Goal: Task Accomplishment & Management: Complete application form

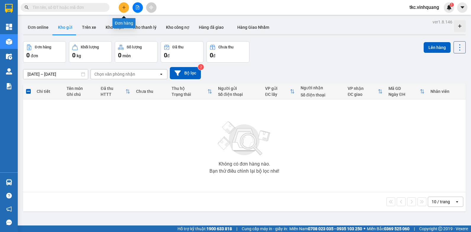
click at [121, 7] on button at bounding box center [124, 7] width 10 height 10
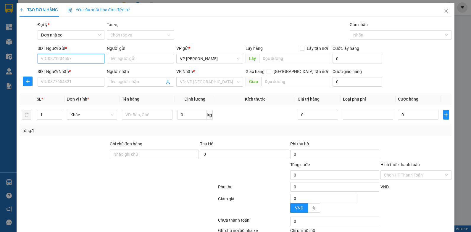
click at [46, 59] on input "SĐT Người Gửi *" at bounding box center [71, 58] width 67 height 9
paste input "0986112928"
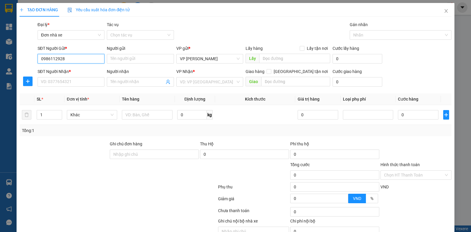
type input "0986112928"
click at [119, 60] on input "Người gửi" at bounding box center [140, 58] width 67 height 9
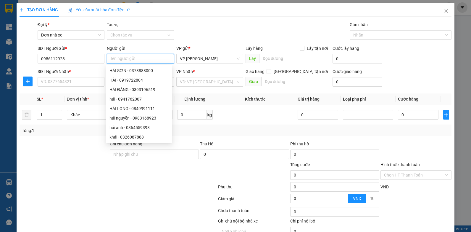
click at [123, 59] on input "Người gửi" at bounding box center [140, 58] width 67 height 9
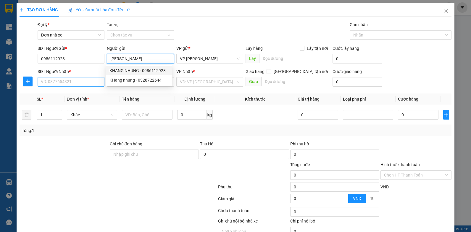
type input "[PERSON_NAME]"
click at [72, 82] on input "SĐT Người Nhận *" at bounding box center [71, 81] width 67 height 9
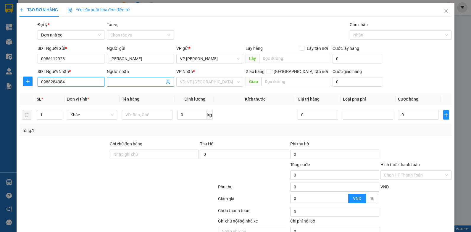
type input "0988284384"
click at [130, 84] on input "Người nhận" at bounding box center [137, 81] width 54 height 7
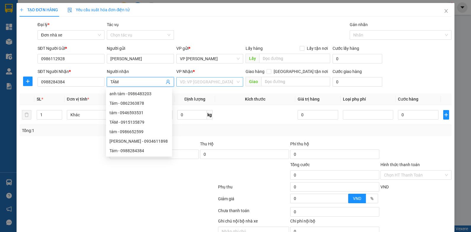
type input "TÁM"
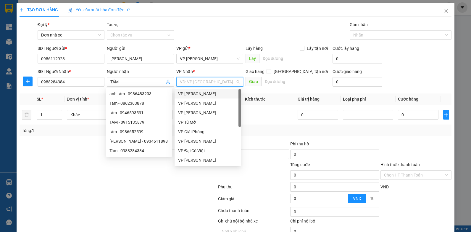
click at [194, 82] on input "search" at bounding box center [208, 81] width 56 height 9
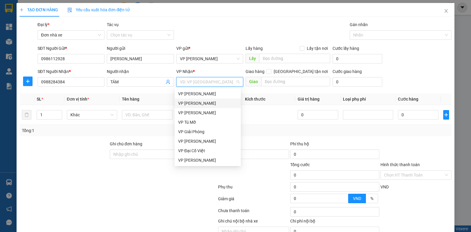
click at [192, 103] on div "VP [PERSON_NAME]" at bounding box center [207, 103] width 59 height 7
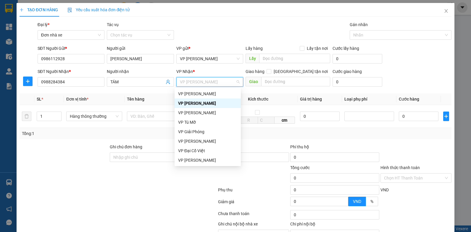
click at [188, 102] on div "VP [PERSON_NAME]" at bounding box center [207, 103] width 59 height 7
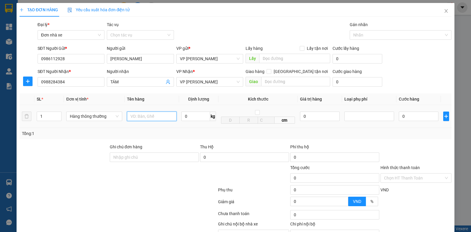
click at [134, 117] on input "text" at bounding box center [152, 115] width 50 height 9
type input "HỘP PK"
type input "4"
type input "30.000"
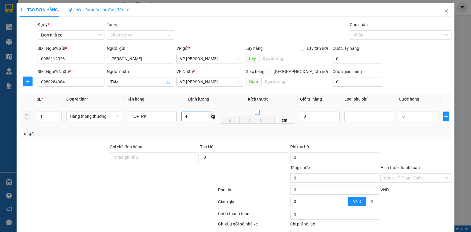
type input "30.000"
click at [195, 117] on input "4" at bounding box center [196, 115] width 29 height 9
type input "2"
type input "3"
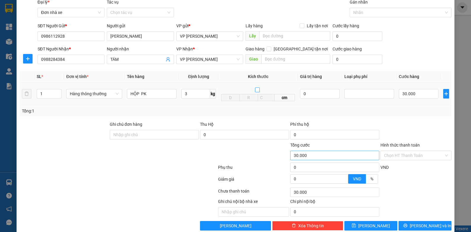
scroll to position [33, 0]
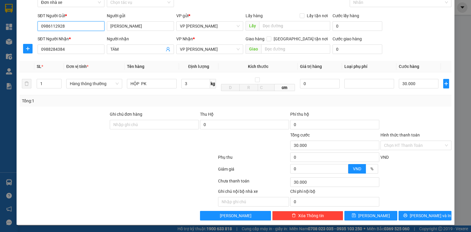
drag, startPoint x: 69, startPoint y: 25, endPoint x: 23, endPoint y: 30, distance: 46.5
click at [23, 30] on div "SĐT Người Gửi * 0986112928 0986112928 Người gửi KHANG NHUNG VP gửi * VP [PERSON…" at bounding box center [236, 22] width 434 height 21
click at [424, 216] on span "[PERSON_NAME] và In" at bounding box center [430, 215] width 41 height 7
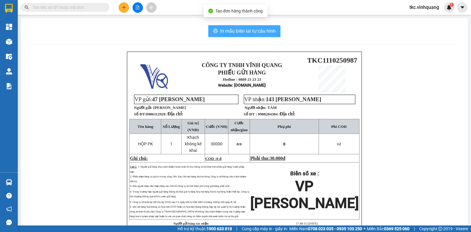
click at [237, 31] on span "In mẫu biên lai tự cấu hình" at bounding box center [248, 30] width 56 height 7
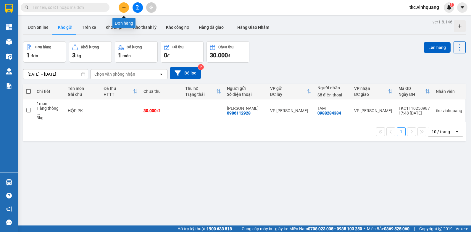
click at [125, 9] on icon "plus" at bounding box center [124, 7] width 4 height 4
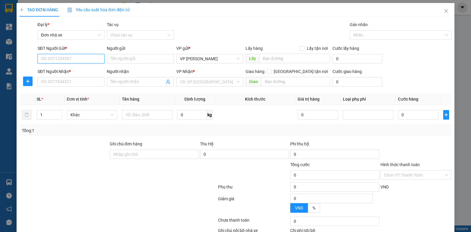
click at [41, 59] on input "SĐT Người Gửi *" at bounding box center [71, 58] width 67 height 9
paste input "0986112928"
type input "0986112928"
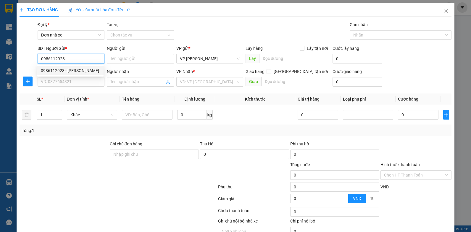
click at [62, 74] on div "0986112928 - [PERSON_NAME]" at bounding box center [70, 70] width 66 height 9
type input "[PERSON_NAME]"
type input "0988284384"
type input "Tám"
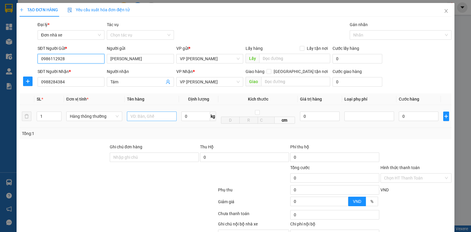
type input "0986112928"
click at [130, 118] on input "text" at bounding box center [152, 115] width 50 height 9
type input "HỘP PK"
type input "26"
type input "60.000"
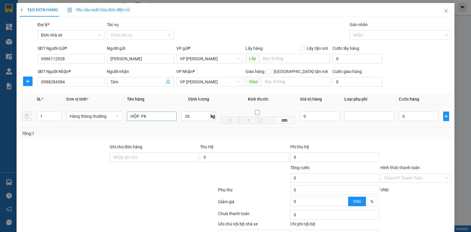
type input "60.000"
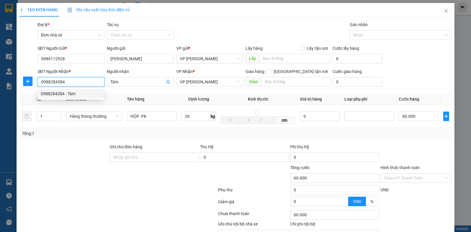
click at [78, 83] on input "0988284384" at bounding box center [71, 81] width 67 height 9
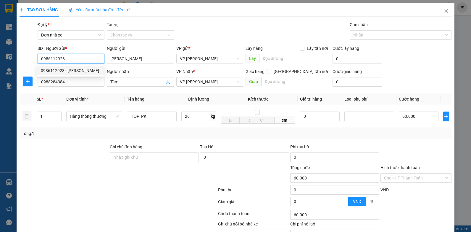
drag, startPoint x: 78, startPoint y: 59, endPoint x: 33, endPoint y: 63, distance: 45.5
click at [33, 63] on div "SĐT Người Gửi * 0986112928 Người gửi [PERSON_NAME] VP gửi * VP [PERSON_NAME] Lấ…" at bounding box center [236, 55] width 434 height 21
type input "0328722644"
click at [75, 71] on div "0328722644 - [PERSON_NAME]" at bounding box center [70, 70] width 59 height 7
type input "KHang nhung"
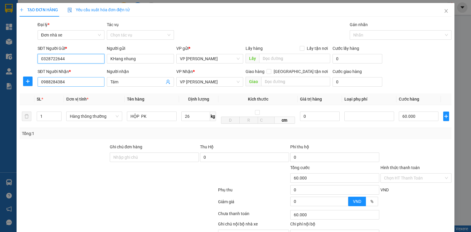
type input "0328722644"
drag, startPoint x: 72, startPoint y: 83, endPoint x: 34, endPoint y: 85, distance: 38.0
click at [34, 85] on div "SĐT Người Nhận * 0988284384 0988284384 Người nhận Tám VP Nhận * VP [PERSON_NAME…" at bounding box center [236, 78] width 434 height 21
type input "0979945909"
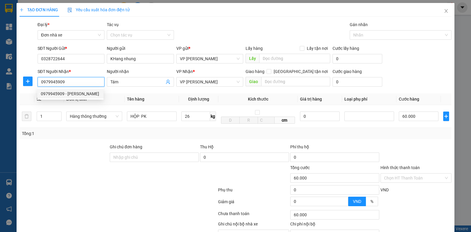
click at [54, 94] on div "0979945909 - [PERSON_NAME]" at bounding box center [70, 93] width 59 height 7
type input "[PERSON_NAME]"
type input "0979945909"
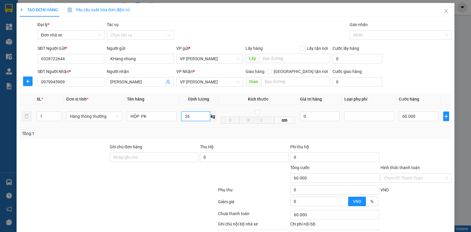
click at [193, 118] on input "26" at bounding box center [196, 115] width 29 height 9
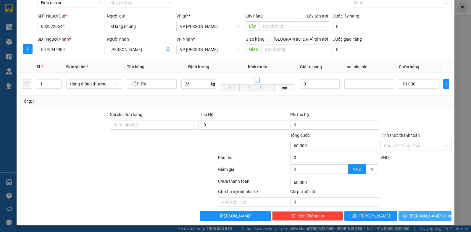
scroll to position [33, 0]
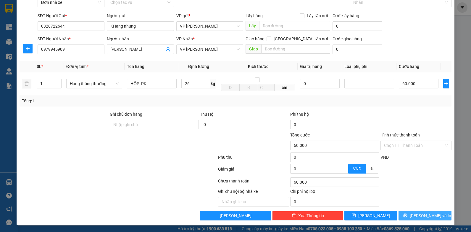
click at [423, 216] on span "[PERSON_NAME] và In" at bounding box center [430, 215] width 41 height 7
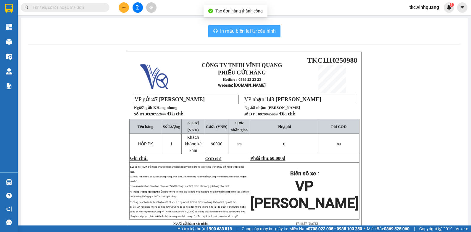
click at [233, 30] on span "In mẫu biên lai tự cấu hình" at bounding box center [248, 30] width 56 height 7
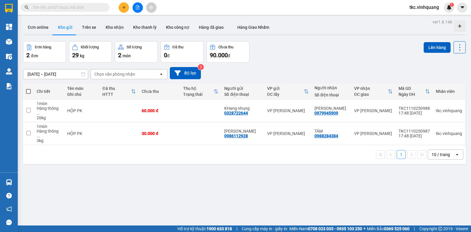
click at [285, 65] on div "[DATE] – [DATE] Press the down arrow key to interact with the calendar and sele…" at bounding box center [244, 72] width 443 height 21
click at [429, 131] on icon at bounding box center [431, 133] width 4 height 4
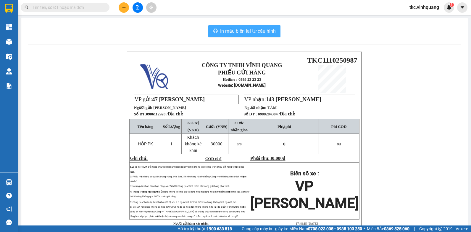
click at [254, 31] on span "In mẫu biên lai tự cấu hình" at bounding box center [248, 30] width 56 height 7
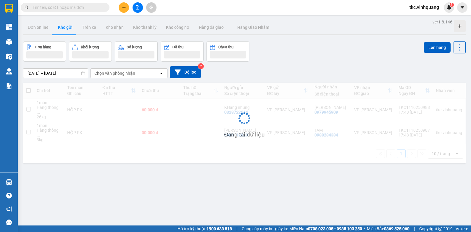
click at [36, 198] on div "ver 1.8.146 Đơn online Kho gửi Trên xe Kho nhận Kho thanh lý Kho công nợ Hàng đ…" at bounding box center [245, 134] width 448 height 232
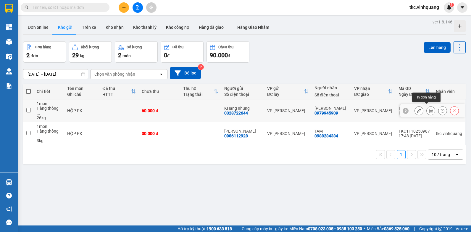
click at [429, 108] on icon at bounding box center [431, 110] width 4 height 4
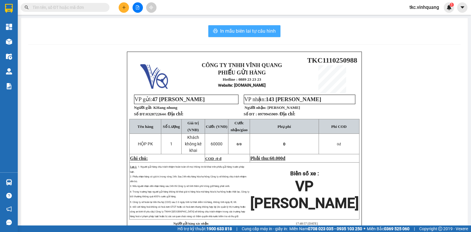
click at [239, 29] on span "In mẫu biên lai tự cấu hình" at bounding box center [248, 30] width 56 height 7
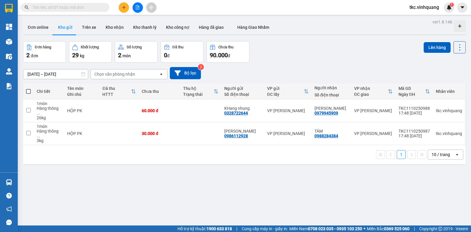
click at [156, 131] on div "30.000 đ" at bounding box center [160, 133] width 36 height 5
checkbox input "true"
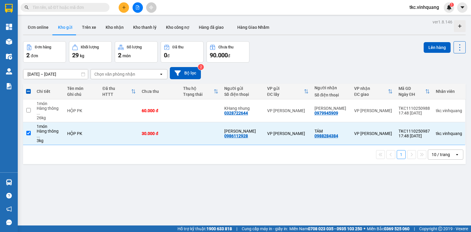
click at [207, 150] on div "1 10 / trang open" at bounding box center [244, 154] width 443 height 19
